Goal: Information Seeking & Learning: Learn about a topic

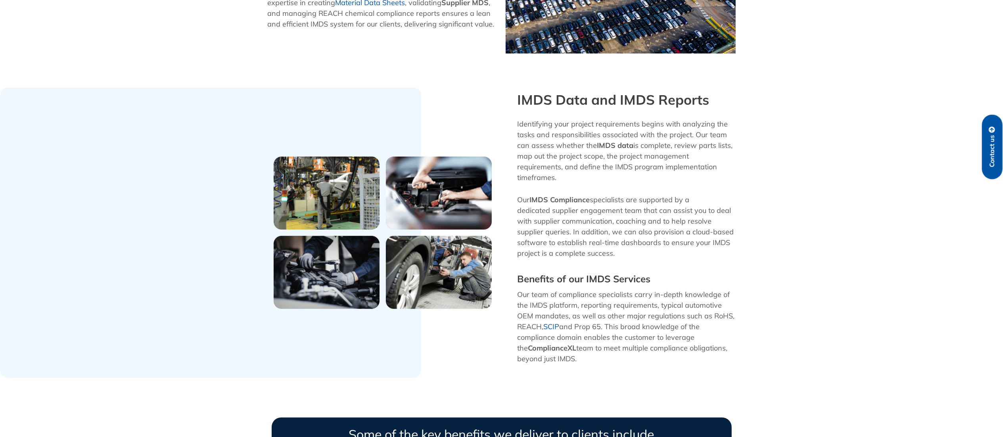
scroll to position [174, 0]
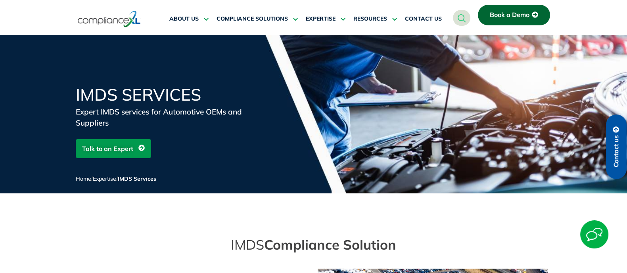
scroll to position [71, 0]
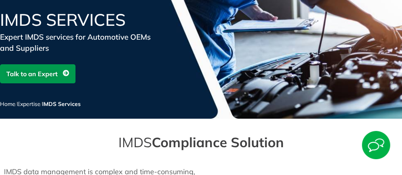
scroll to position [85, 0]
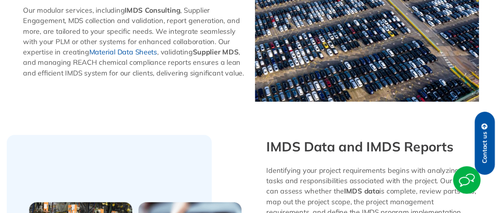
scroll to position [238, 0]
